Goal: Information Seeking & Learning: Learn about a topic

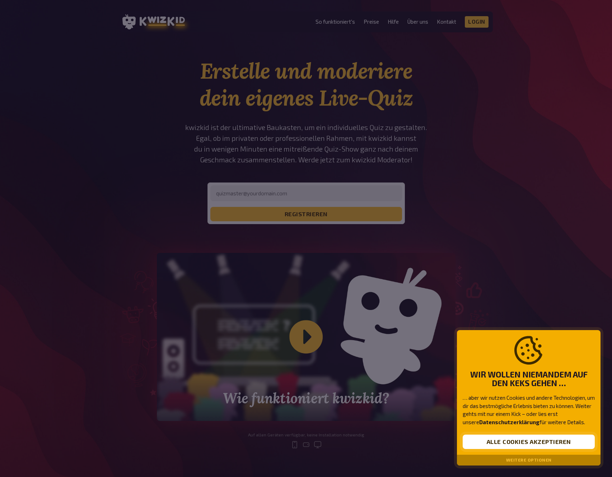
click at [511, 441] on button "Alle Cookies akzeptieren" at bounding box center [529, 441] width 132 height 14
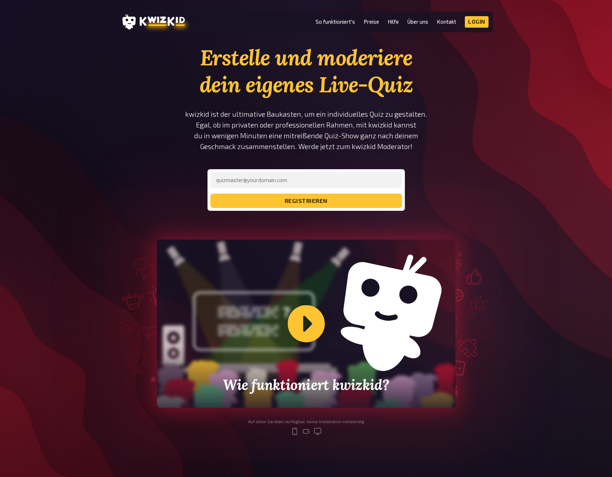
scroll to position [36, 0]
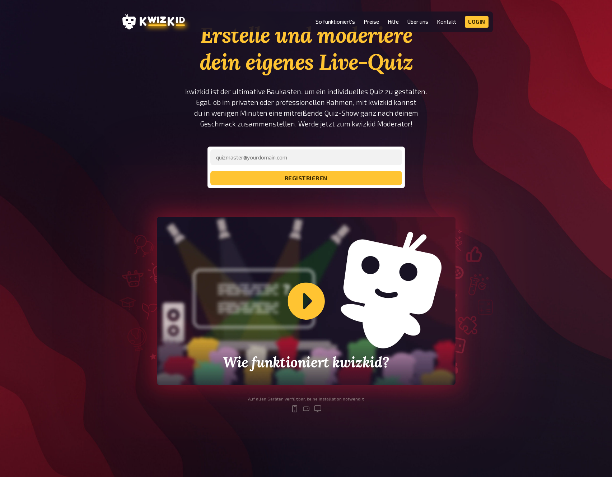
click at [316, 295] on div "Wie funktioniert kwizkid?" at bounding box center [306, 301] width 299 height 168
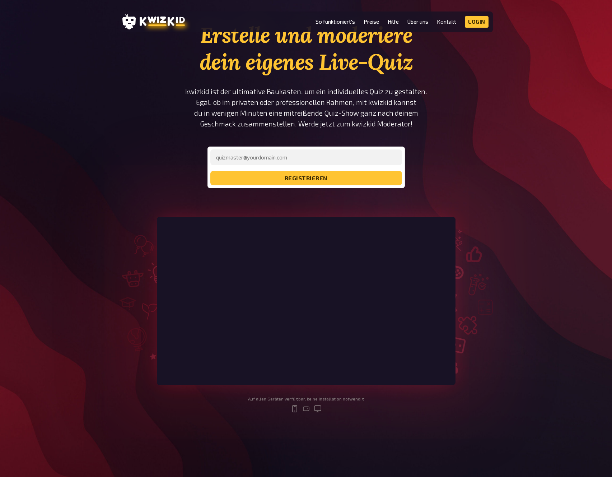
scroll to position [0, 0]
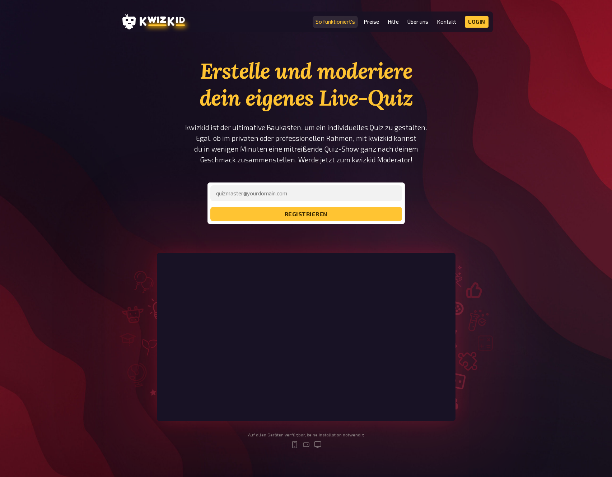
click at [335, 21] on link "So funktioniert's" at bounding box center [335, 22] width 39 height 6
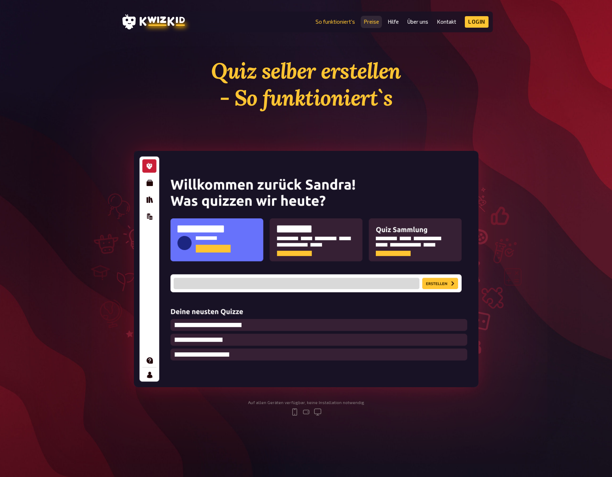
click at [371, 22] on link "Preise" at bounding box center [371, 22] width 15 height 6
